Goal: Information Seeking & Learning: Learn about a topic

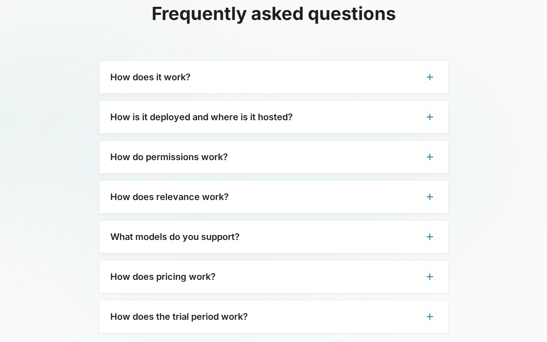
scroll to position [2683, 0]
click at [176, 71] on h3 "How does it work?" at bounding box center [150, 76] width 80 height 11
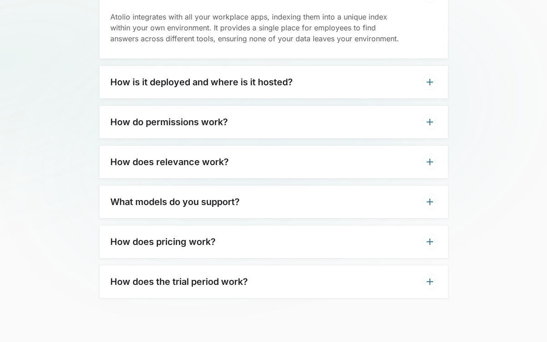
scroll to position [2763, 0]
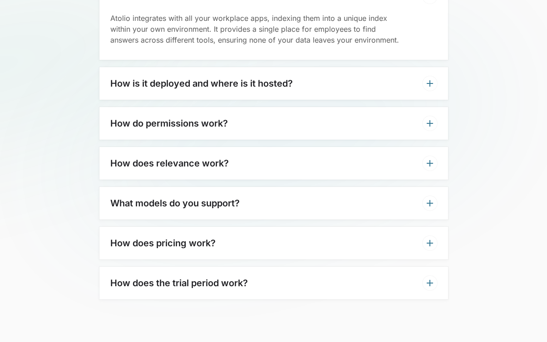
click at [265, 78] on h3 "How is it deployed and where is it hosted?" at bounding box center [201, 83] width 182 height 11
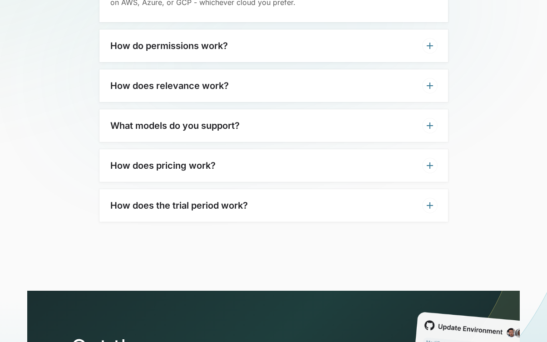
scroll to position [2877, 0]
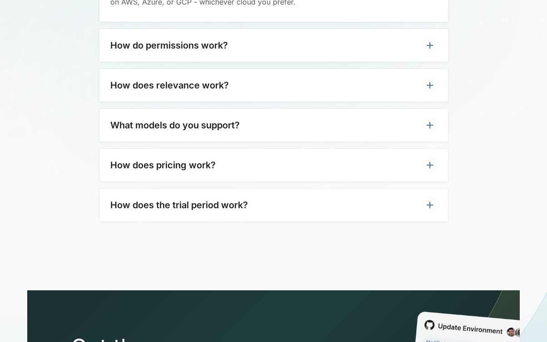
click at [237, 29] on div "How do permissions work?" at bounding box center [273, 45] width 348 height 33
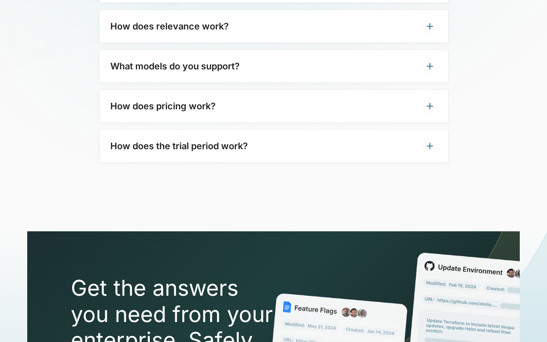
scroll to position [2980, 0]
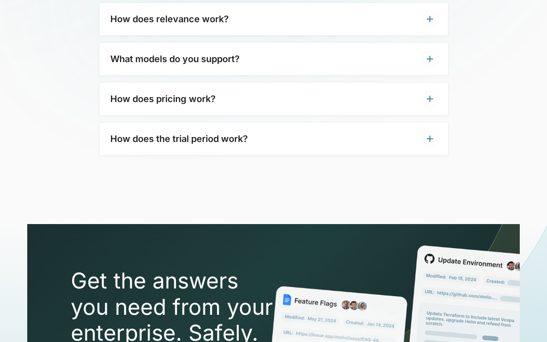
click at [231, 54] on h3 "What models do you support?" at bounding box center [174, 59] width 129 height 11
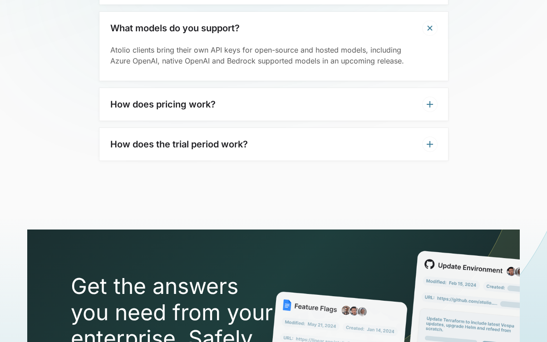
scroll to position [3011, 0]
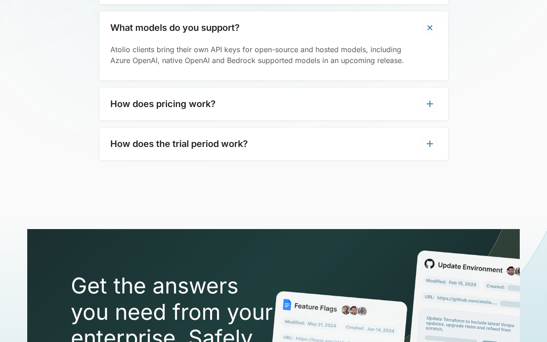
click at [281, 88] on div "How does pricing work?" at bounding box center [273, 104] width 348 height 33
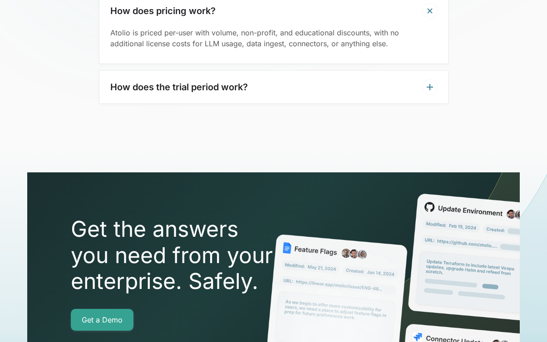
scroll to position [3104, 0]
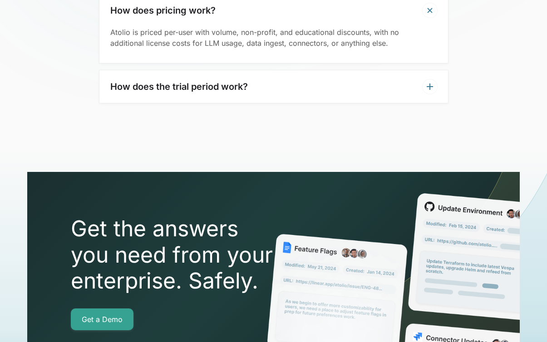
click at [279, 70] on div "How does the trial period work?" at bounding box center [273, 86] width 348 height 33
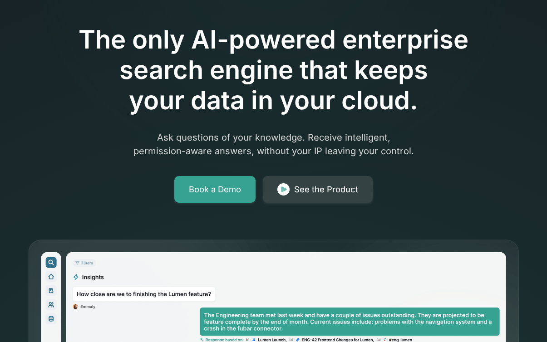
scroll to position [0, 0]
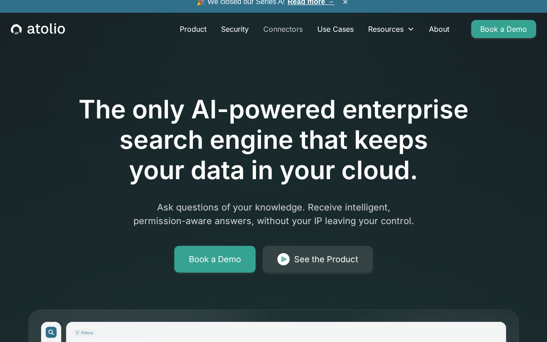
click at [294, 31] on link "Connectors" at bounding box center [283, 29] width 54 height 18
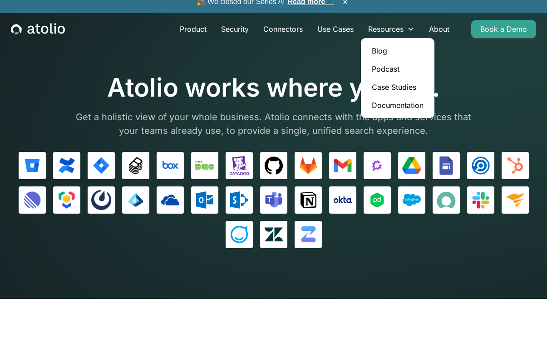
click at [399, 84] on link "Case Studies" at bounding box center [397, 87] width 66 height 18
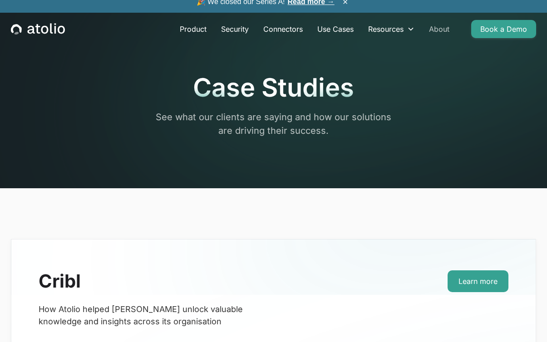
click at [444, 27] on link "About" at bounding box center [438, 29] width 35 height 18
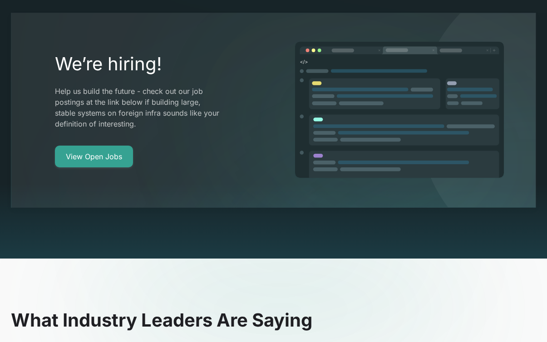
scroll to position [1728, 0]
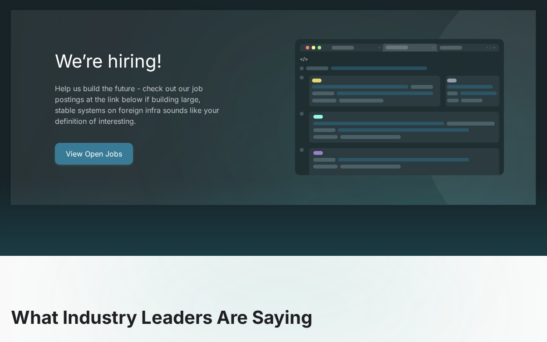
click at [99, 143] on link "View Open Jobs" at bounding box center [94, 154] width 78 height 22
